Goal: Task Accomplishment & Management: Manage account settings

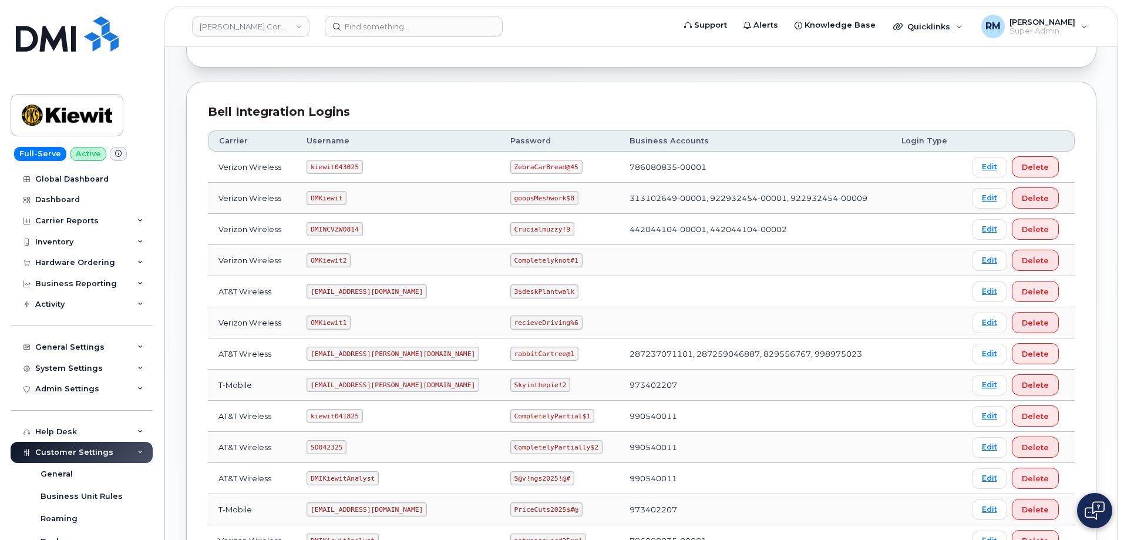
scroll to position [117, 0]
click at [327, 448] on code "SD042325" at bounding box center [327, 446] width 40 height 14
copy code "SD042325"
drag, startPoint x: 476, startPoint y: 447, endPoint x: 557, endPoint y: 444, distance: 80.6
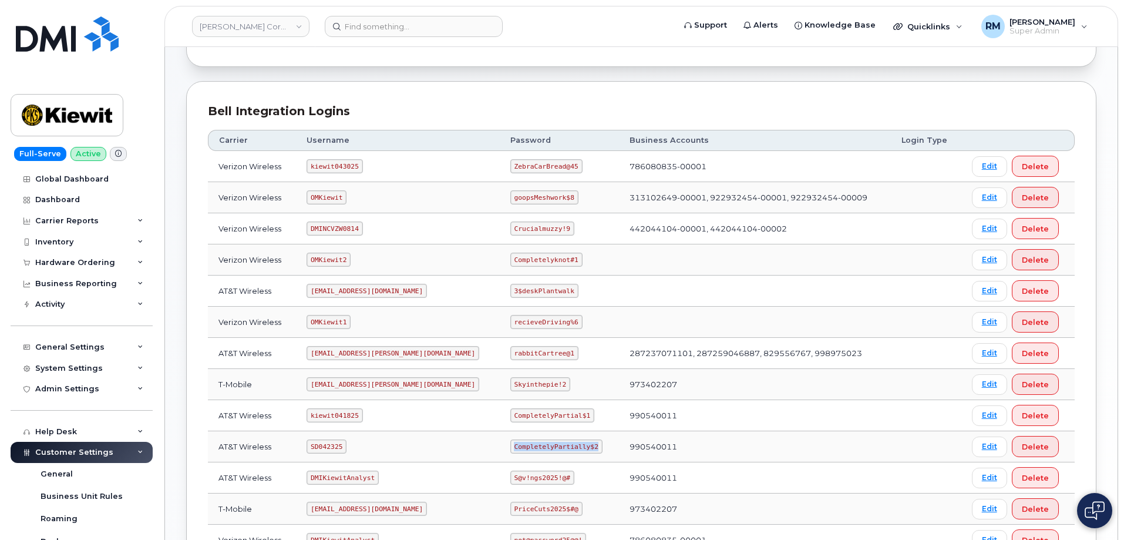
click at [557, 444] on code "CompletelyPartially$2" at bounding box center [556, 446] width 92 height 14
copy code "CompletelyPartially$2"
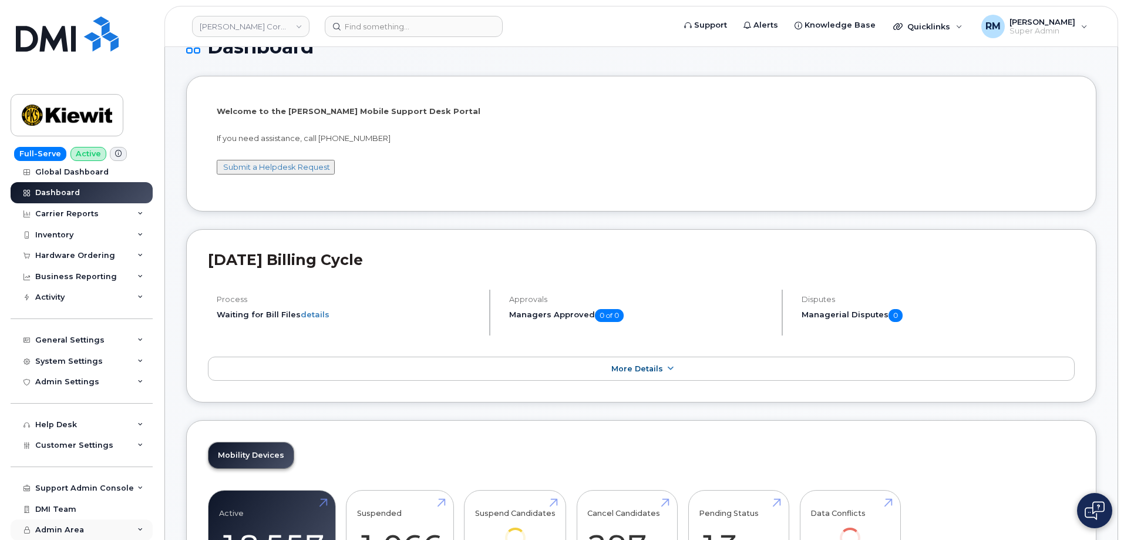
scroll to position [59, 0]
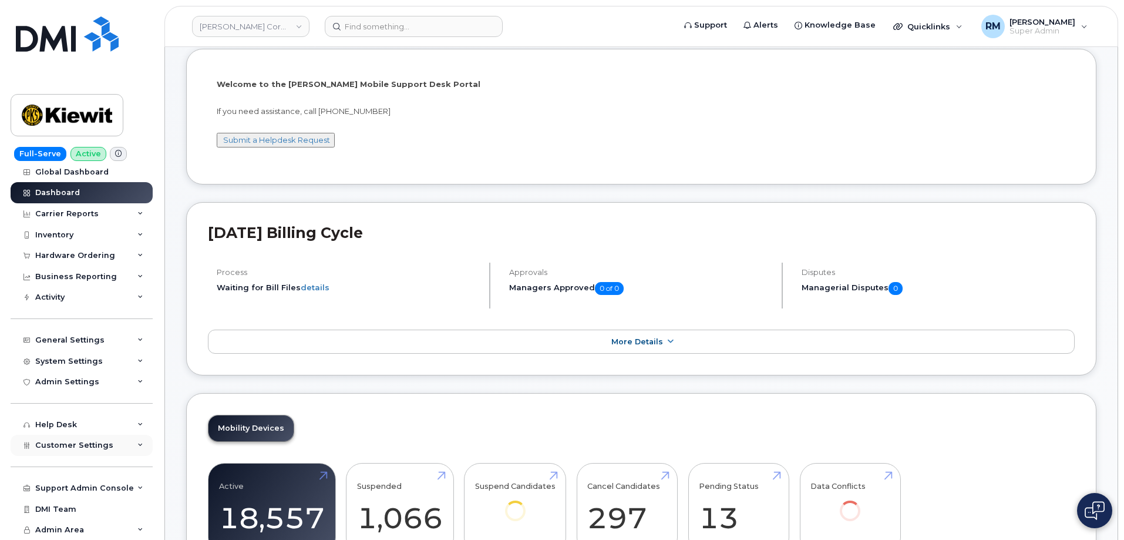
click at [113, 446] on div "Customer Settings" at bounding box center [82, 445] width 142 height 21
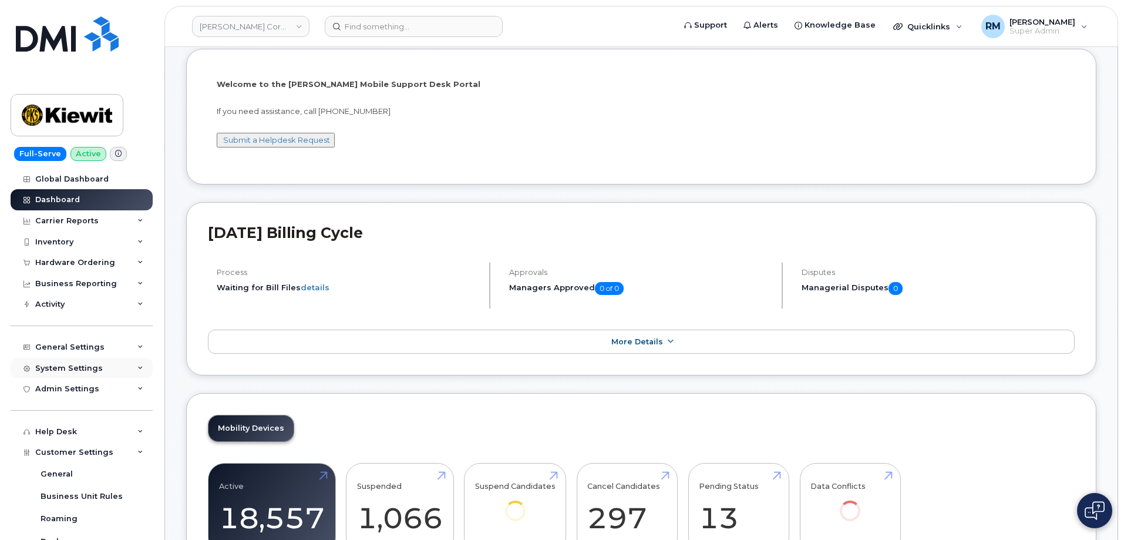
click at [92, 375] on div "System Settings" at bounding box center [82, 368] width 142 height 21
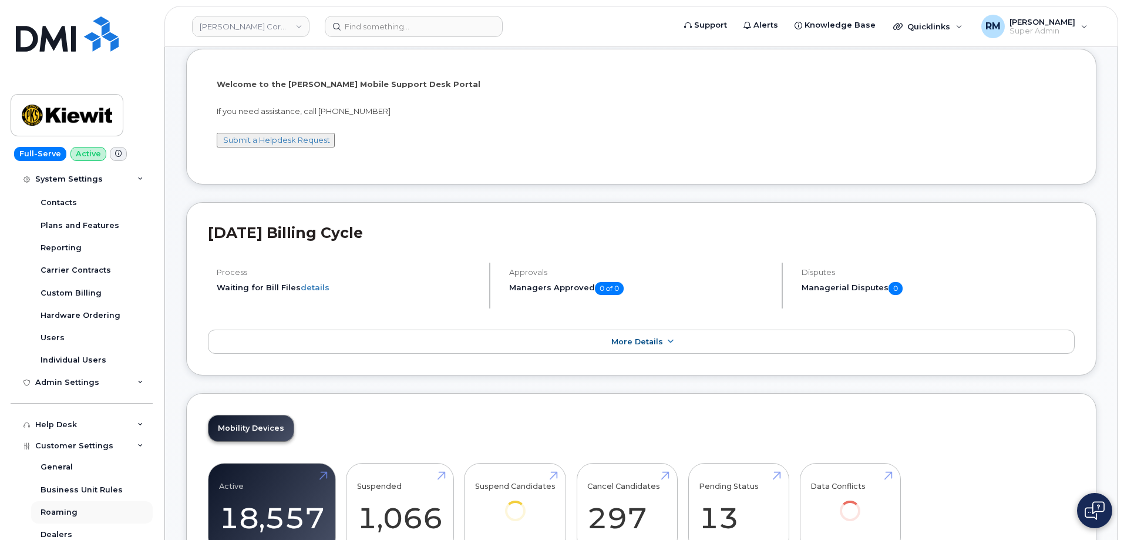
scroll to position [294, 0]
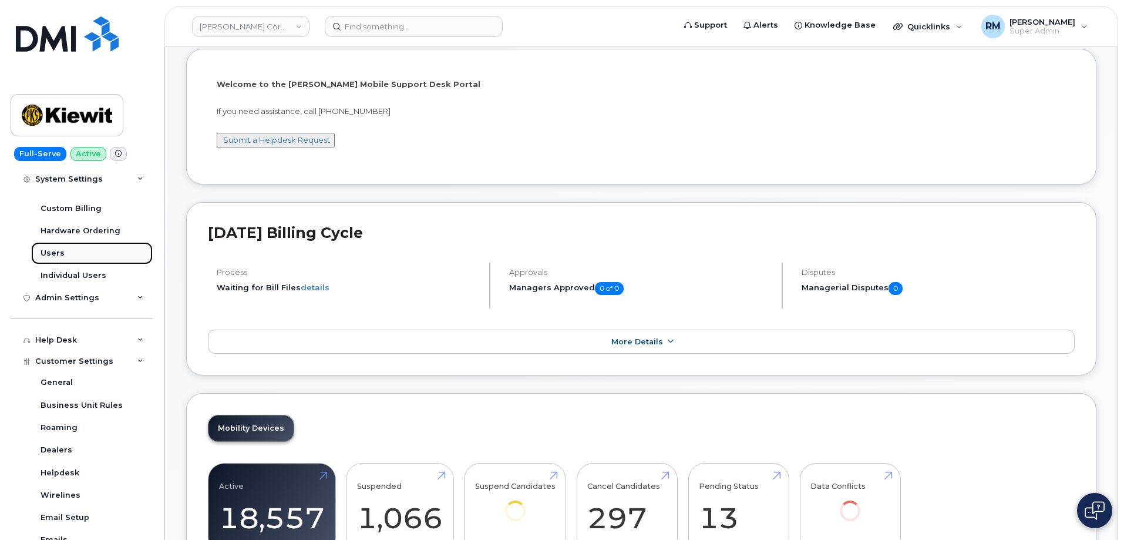
click at [58, 250] on div "Users" at bounding box center [53, 253] width 24 height 11
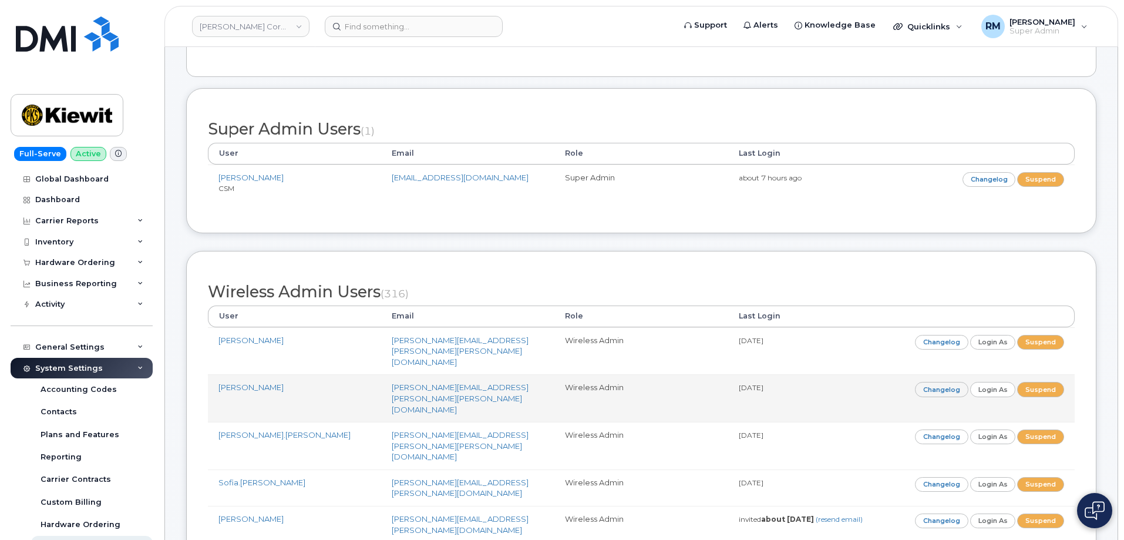
scroll to position [2463, 0]
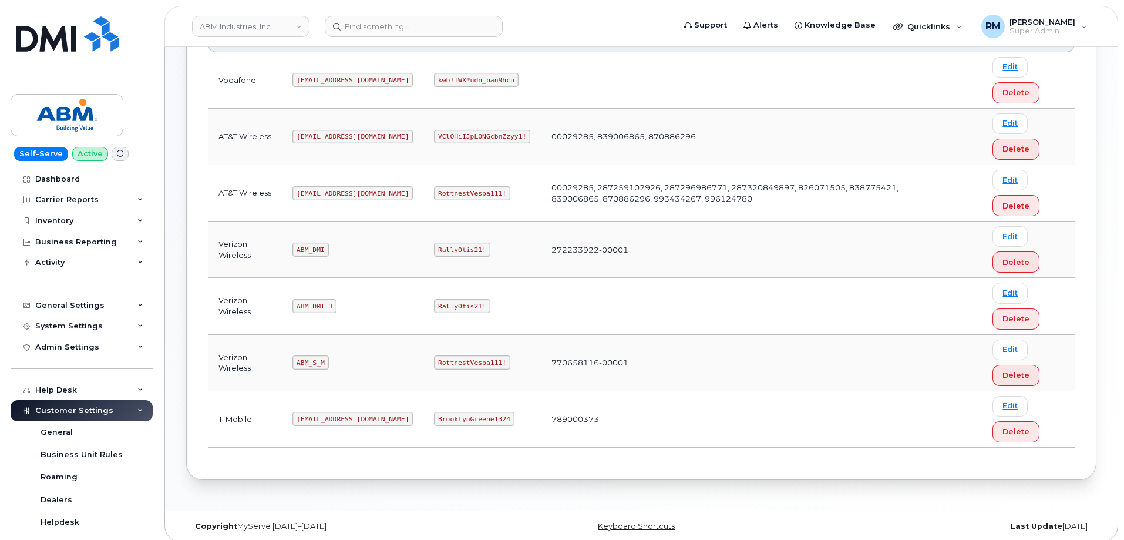
scroll to position [236, 0]
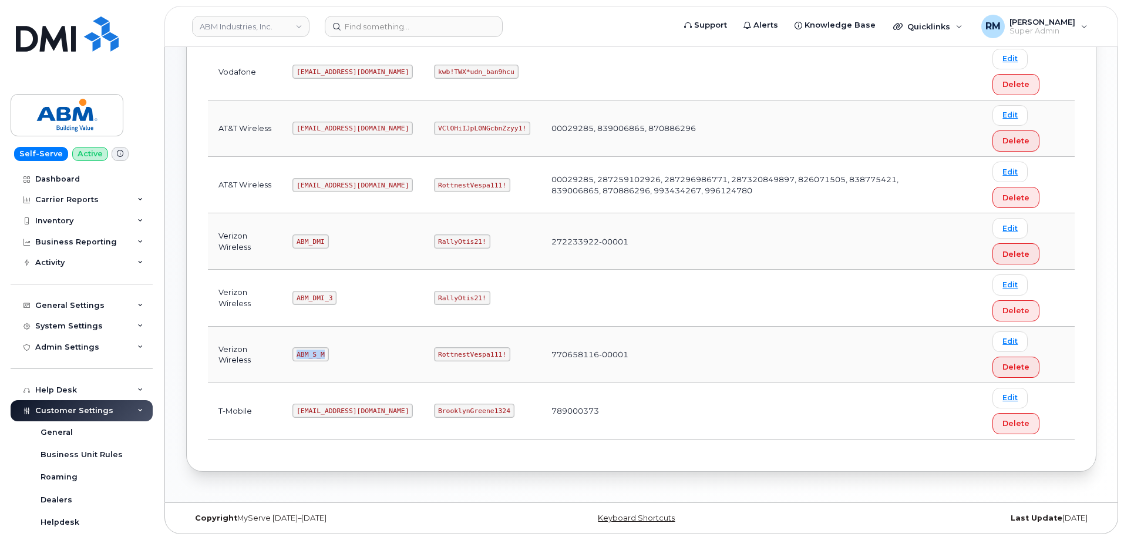
drag, startPoint x: 297, startPoint y: 355, endPoint x: 332, endPoint y: 353, distance: 34.7
click at [326, 355] on code "ABM_S_M" at bounding box center [311, 354] width 36 height 14
copy code "ABM_S_M"
click at [434, 356] on code "RottnestVespa111!" at bounding box center [472, 354] width 76 height 14
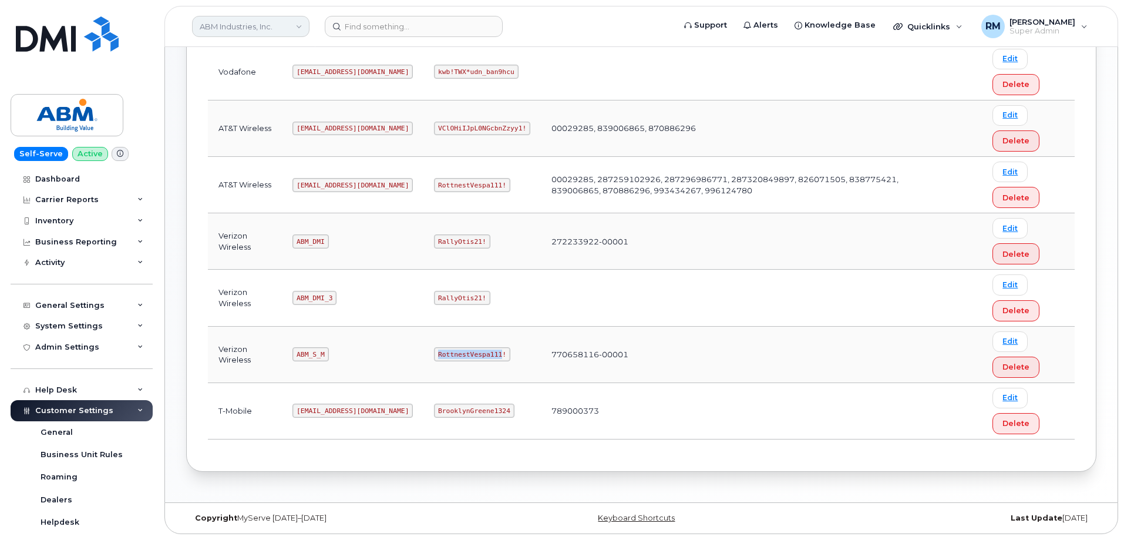
copy code "RottnestVespa111"
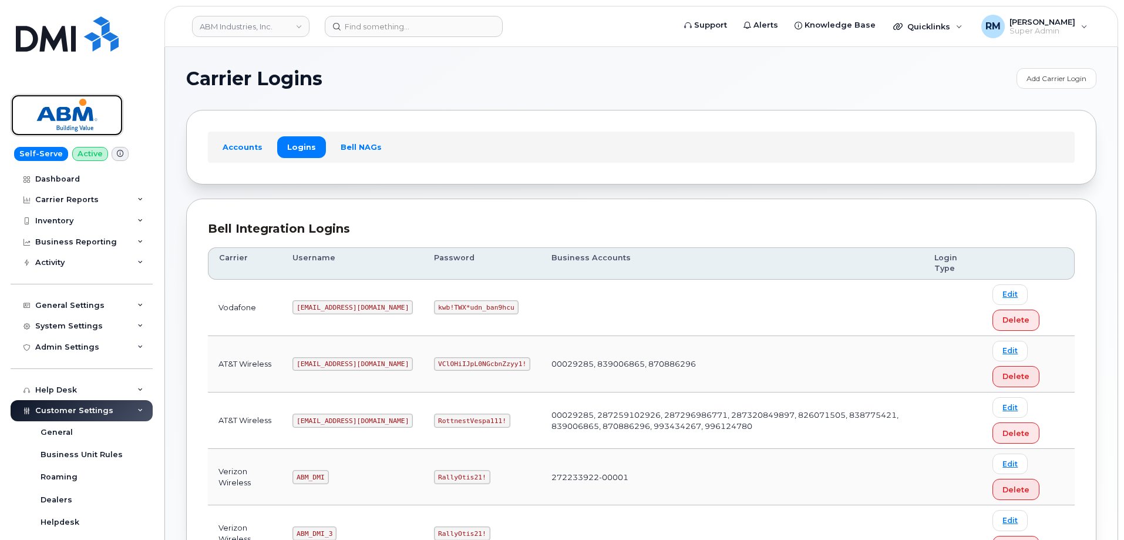
click at [68, 121] on img at bounding box center [67, 115] width 90 height 34
